Goal: Transaction & Acquisition: Purchase product/service

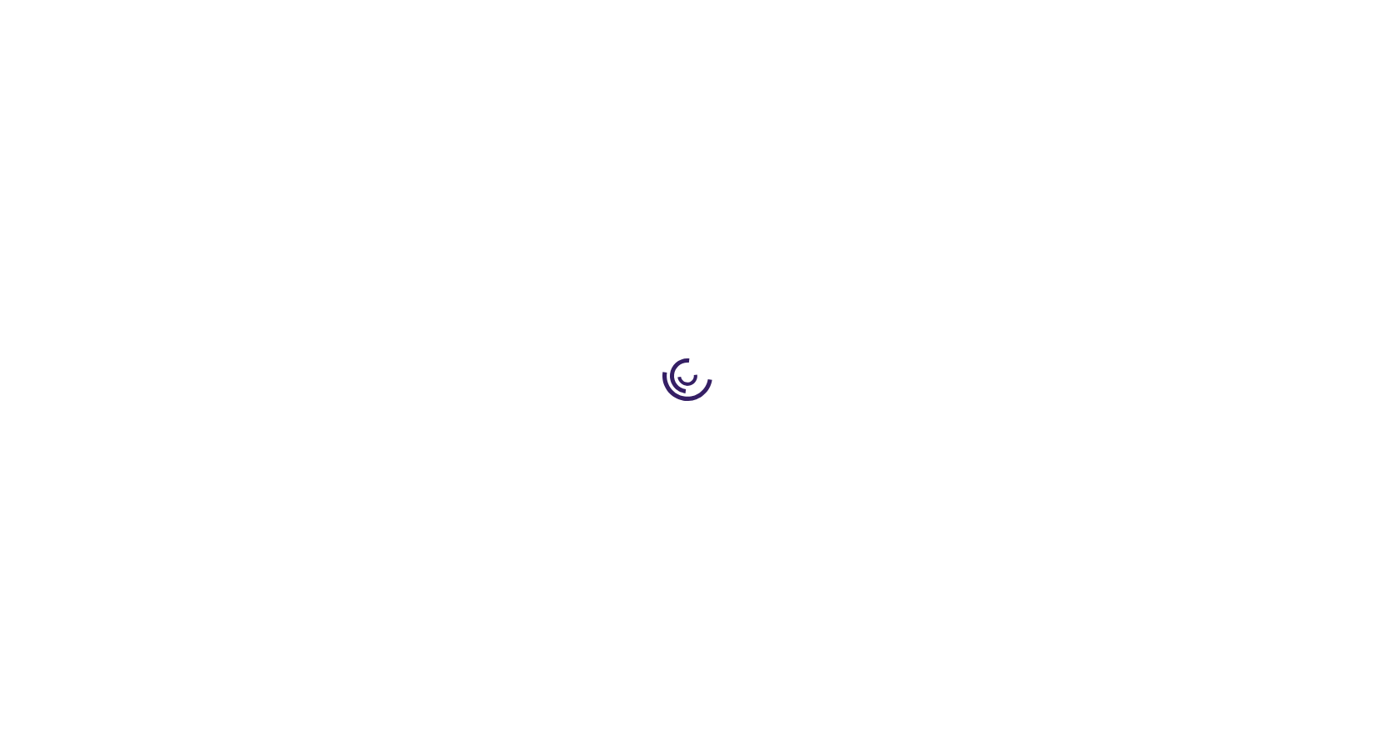
type input "1"
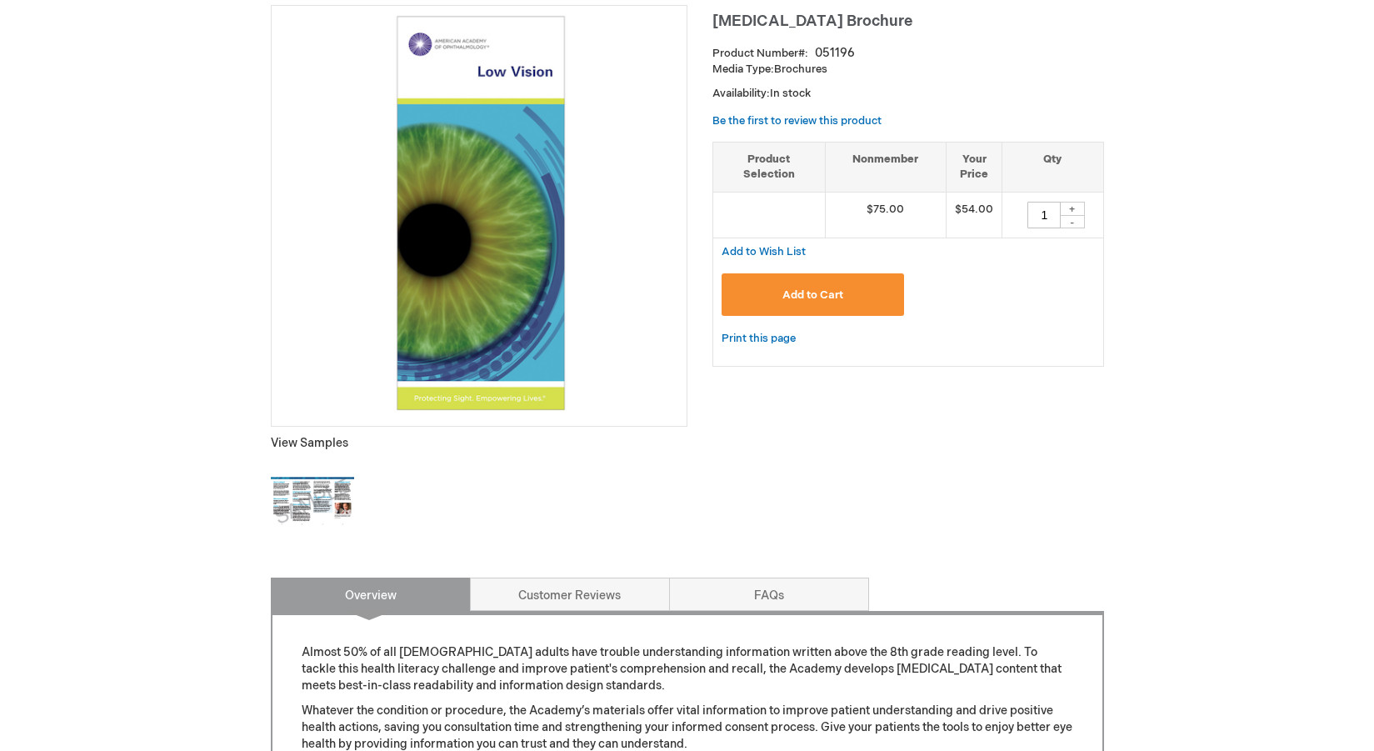
scroll to position [233, 0]
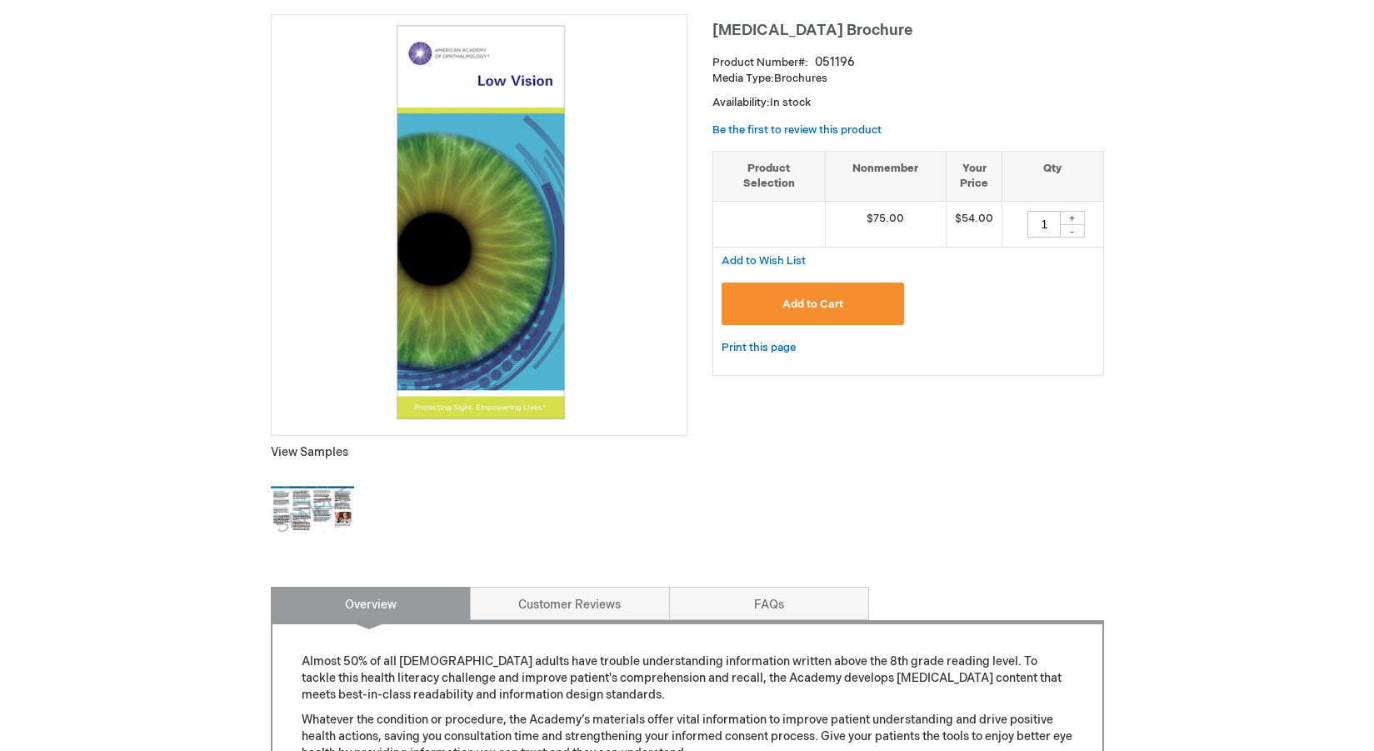
click at [313, 518] on img at bounding box center [312, 510] width 83 height 83
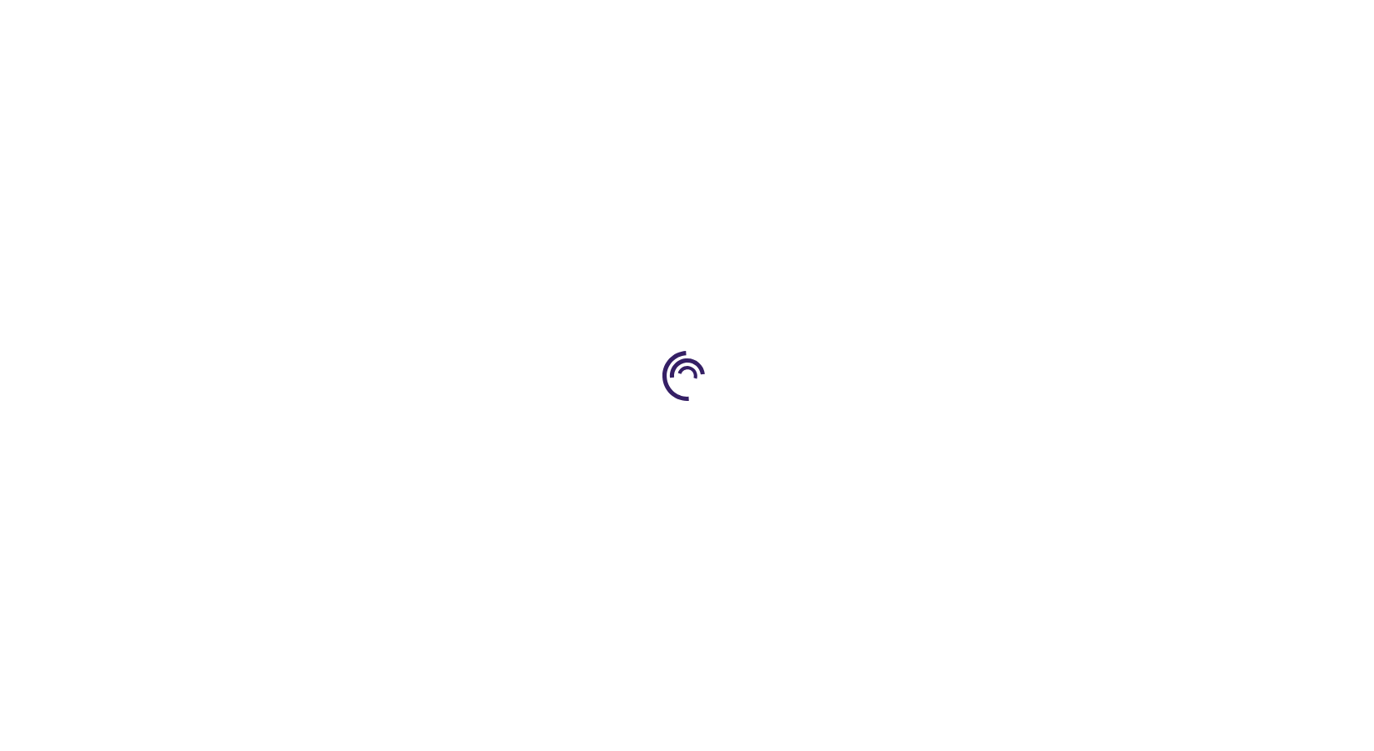
type input "1"
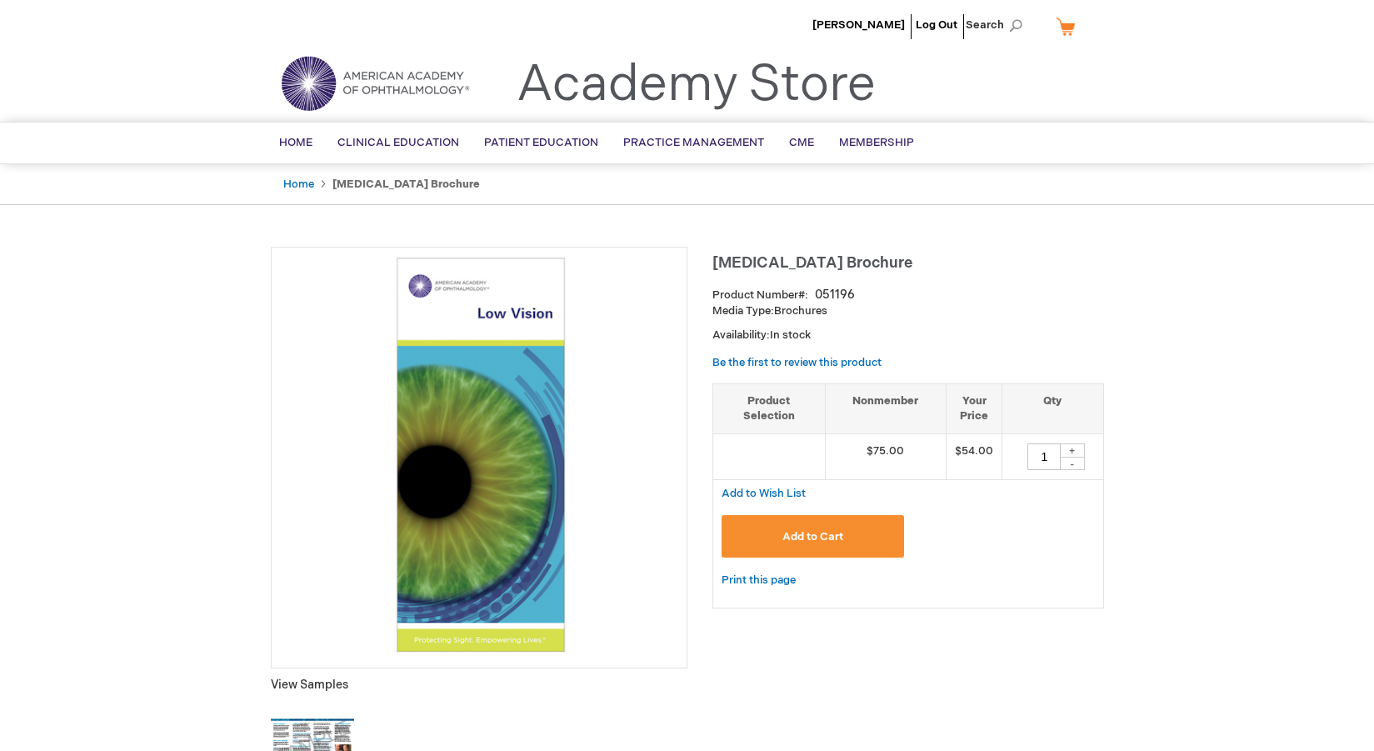
click at [293, 722] on img at bounding box center [312, 743] width 83 height 83
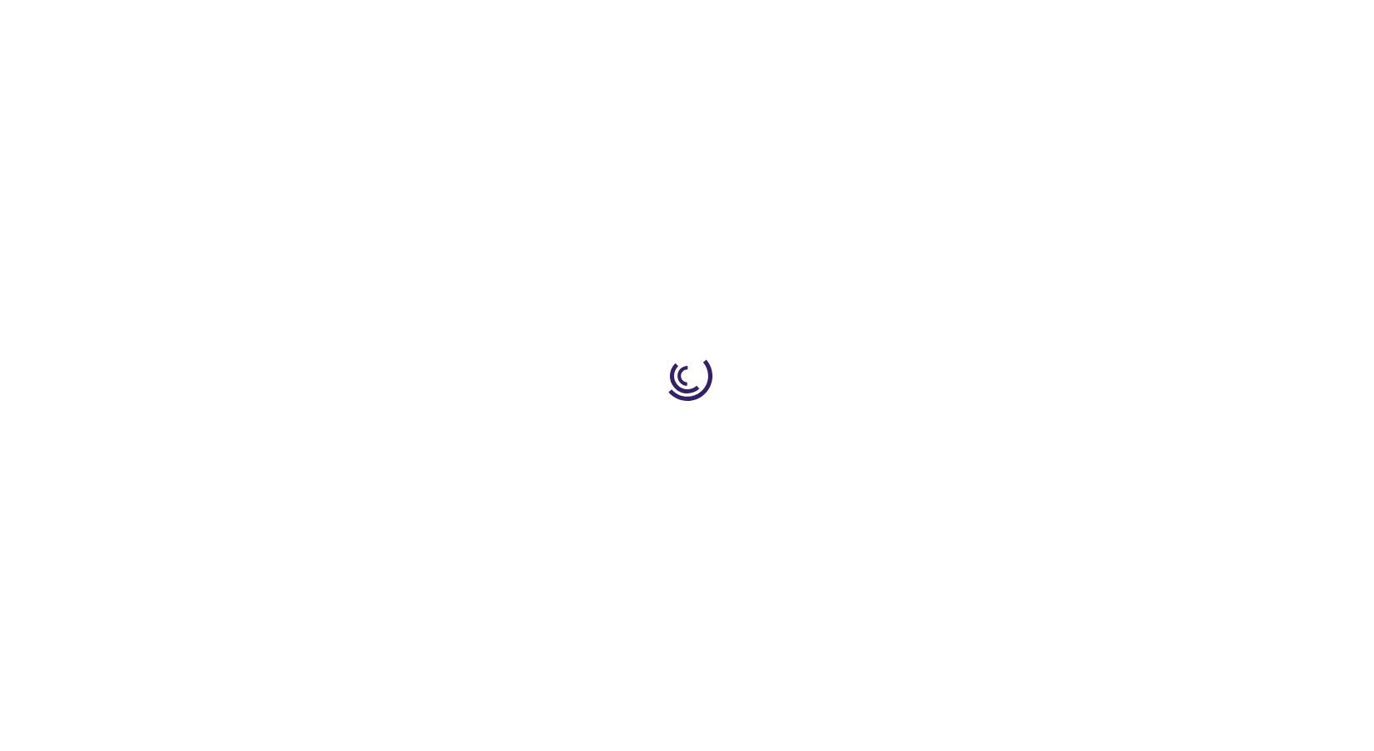
type input "1"
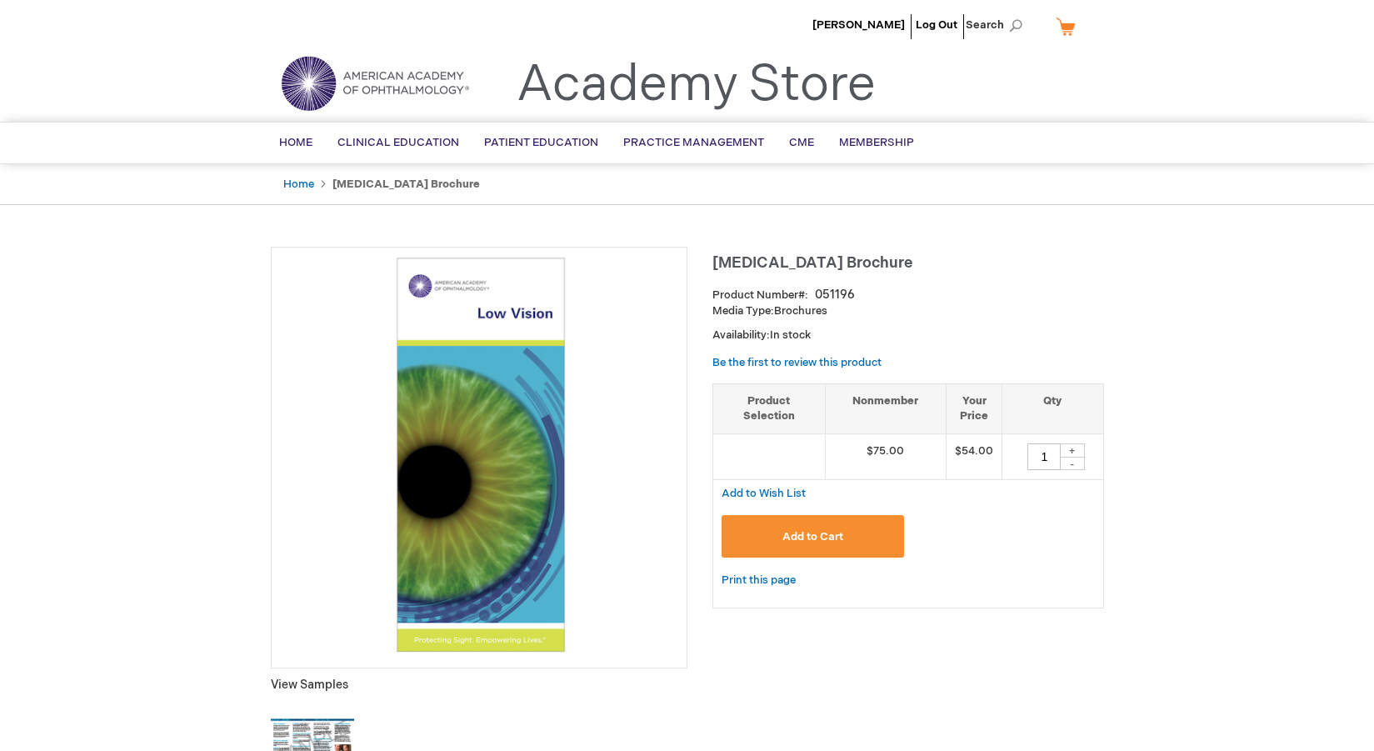
click at [458, 454] on img at bounding box center [479, 455] width 398 height 398
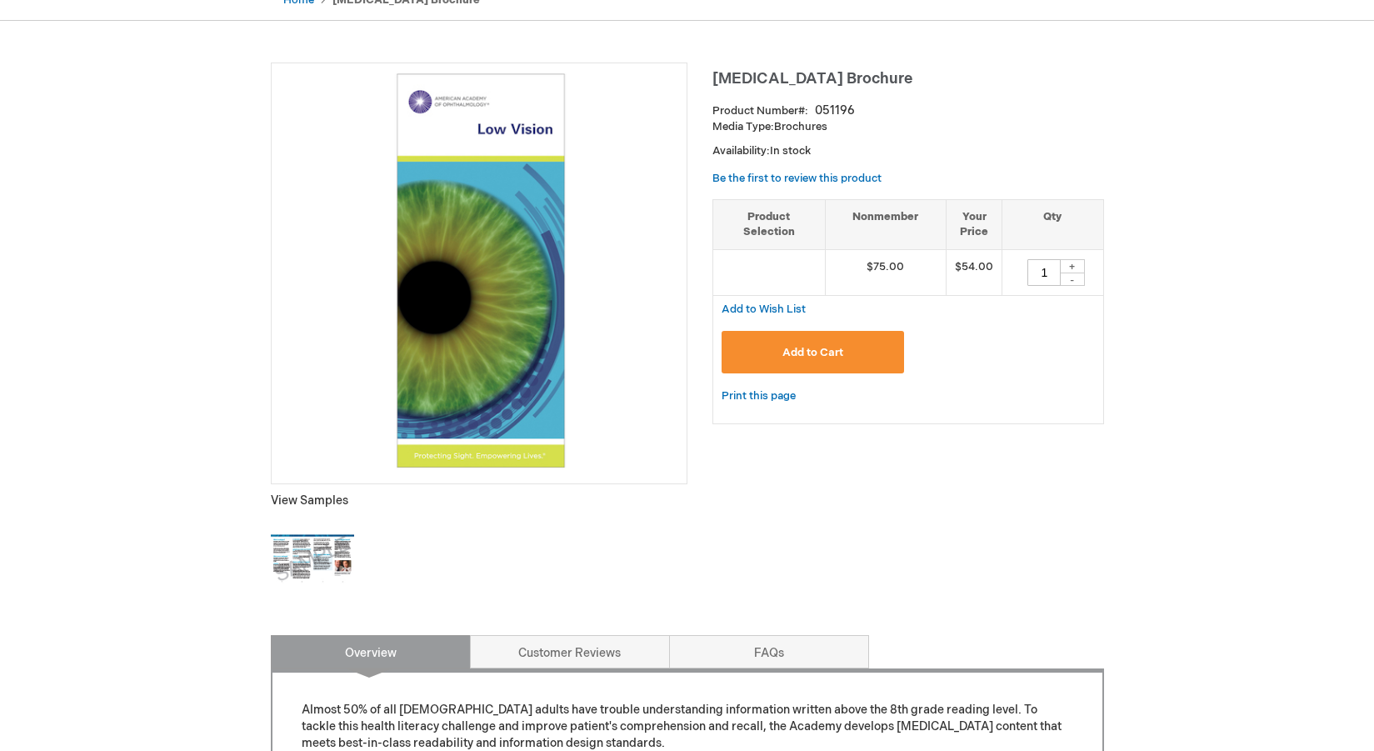
scroll to position [218, 0]
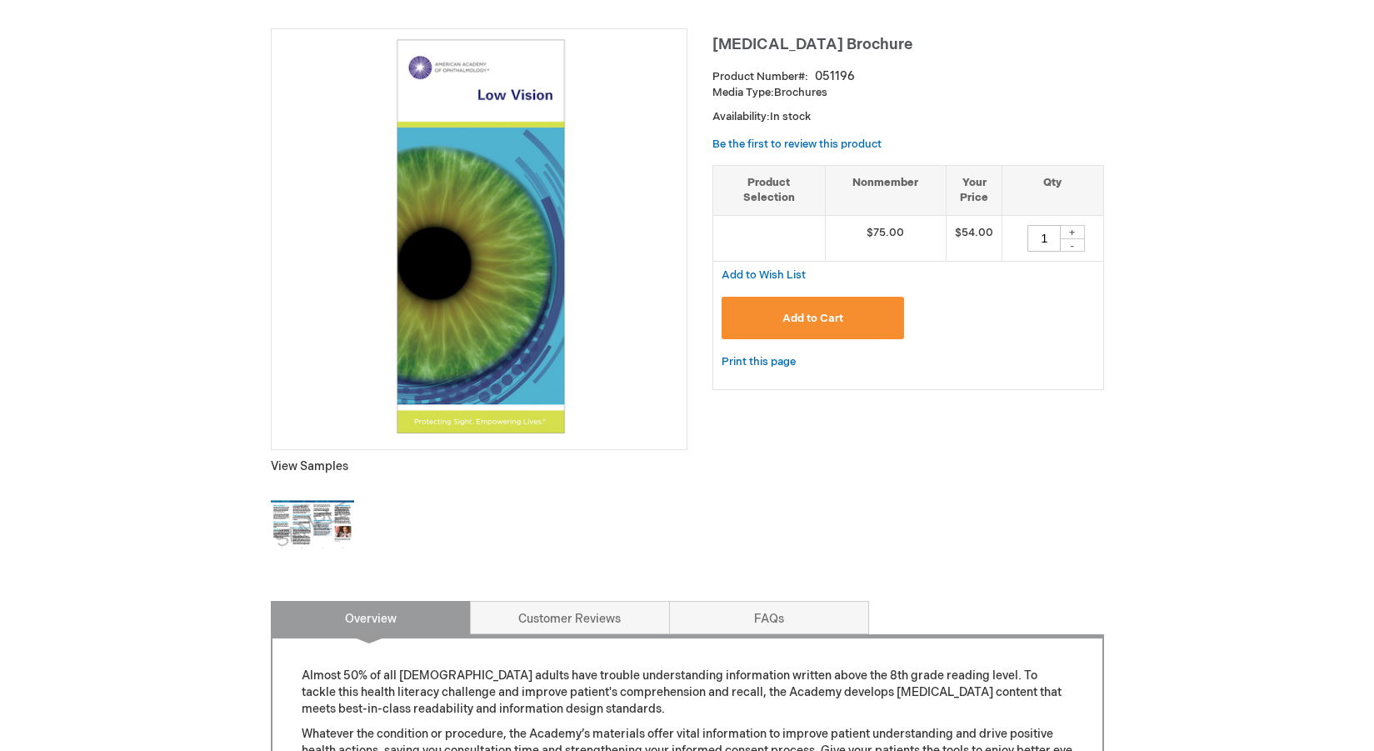
click at [292, 545] on img at bounding box center [312, 524] width 83 height 83
